Goal: Task Accomplishment & Management: Use online tool/utility

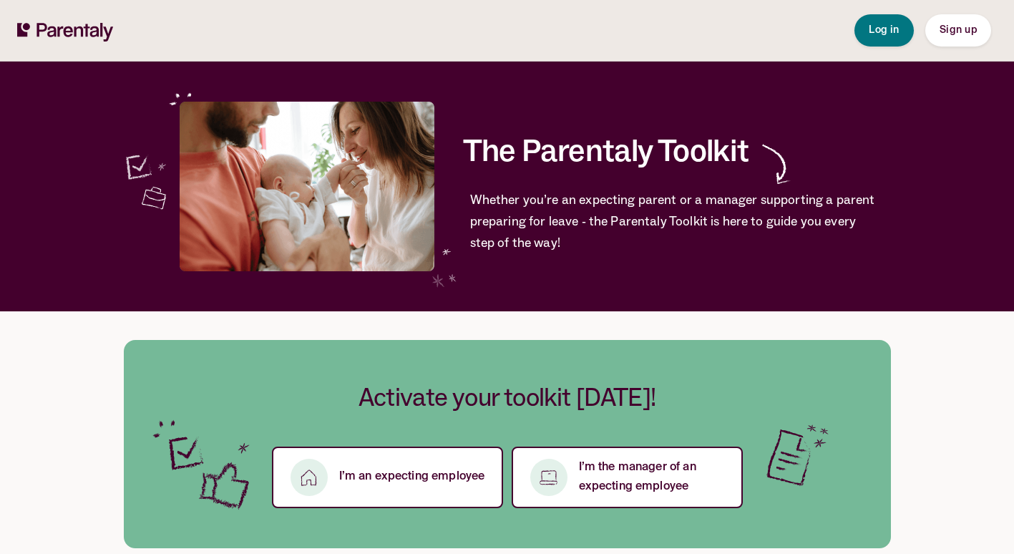
click at [874, 11] on div "Log in Sign up" at bounding box center [922, 30] width 137 height 61
click at [867, 29] on button "Log in" at bounding box center [883, 30] width 59 height 32
